Goal: Check status: Check status

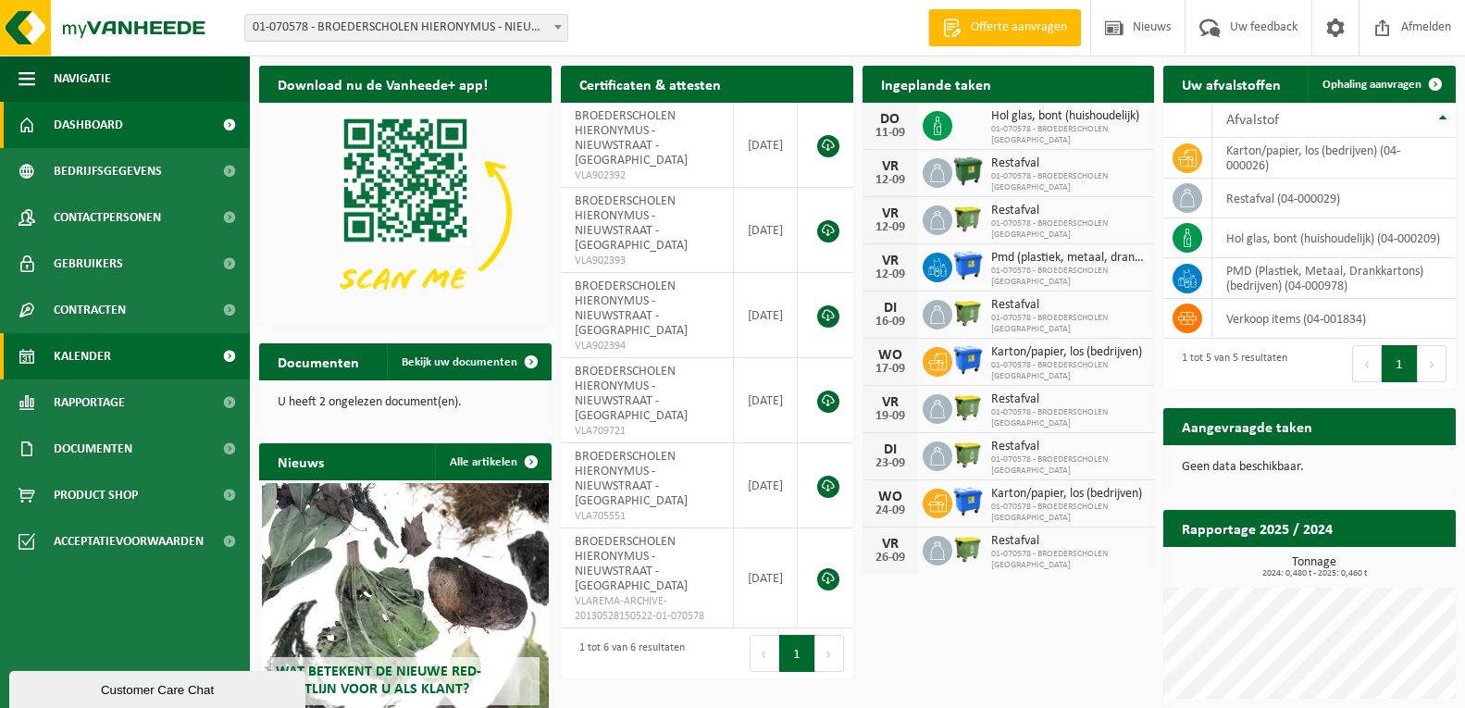
click at [76, 355] on span "Kalender" at bounding box center [82, 356] width 57 height 46
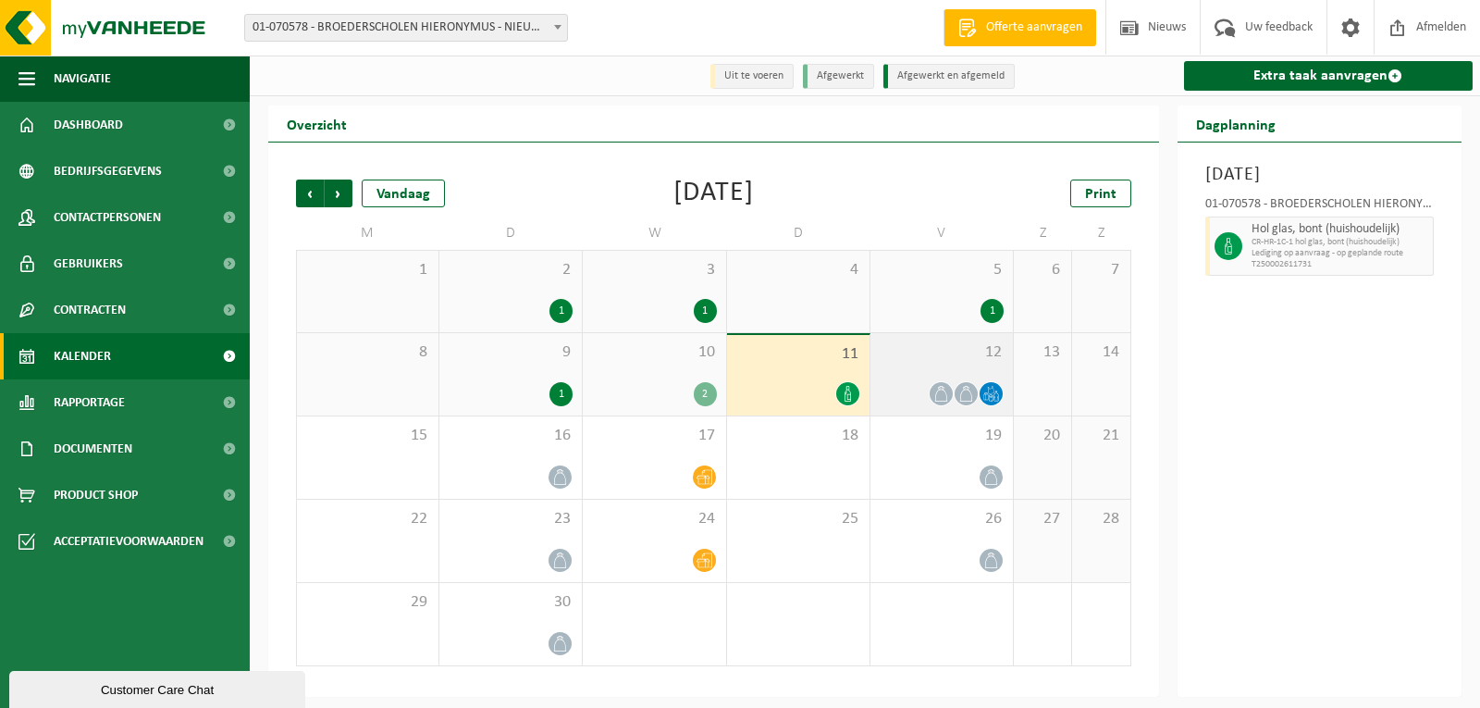
click at [992, 386] on span at bounding box center [991, 393] width 23 height 23
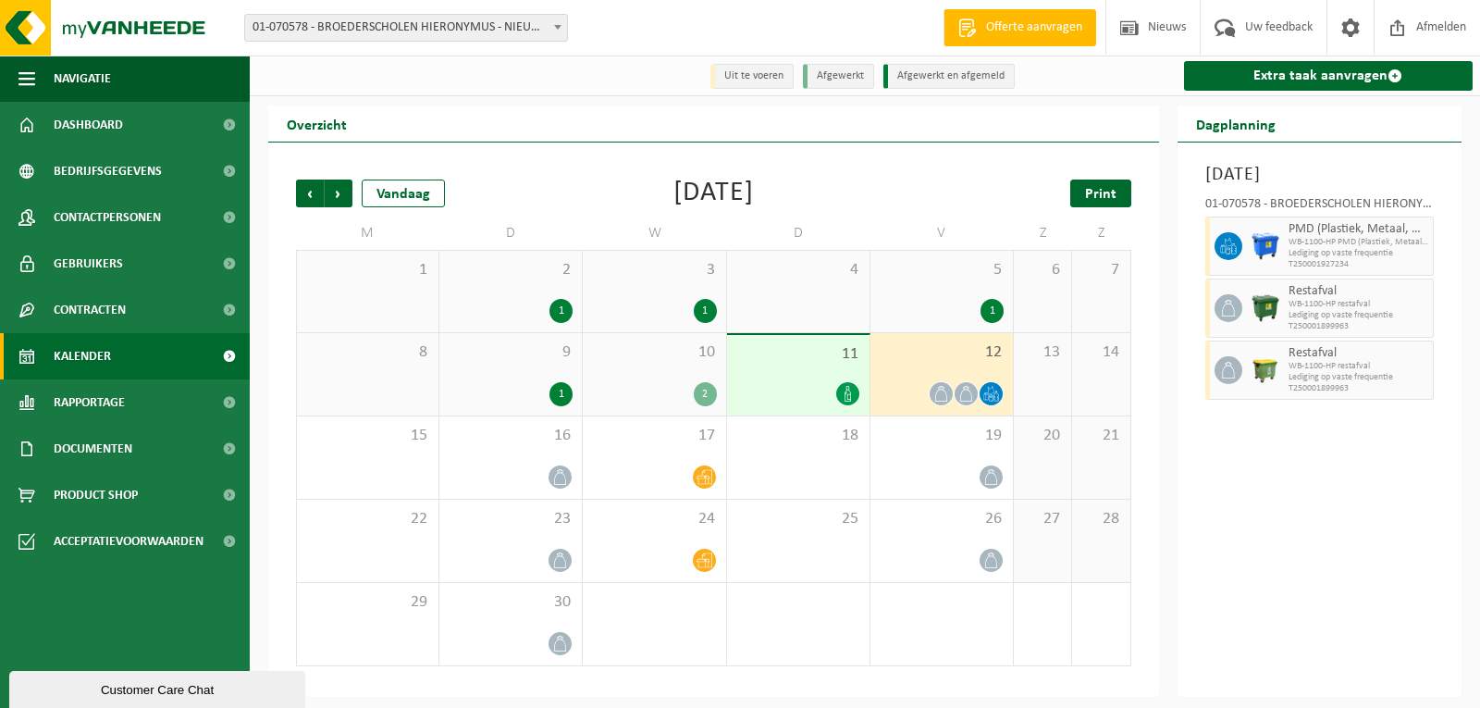
click at [1095, 195] on span "Print" at bounding box center [1100, 194] width 31 height 15
click at [339, 202] on span "Volgende" at bounding box center [339, 193] width 28 height 28
